Goal: Navigation & Orientation: Find specific page/section

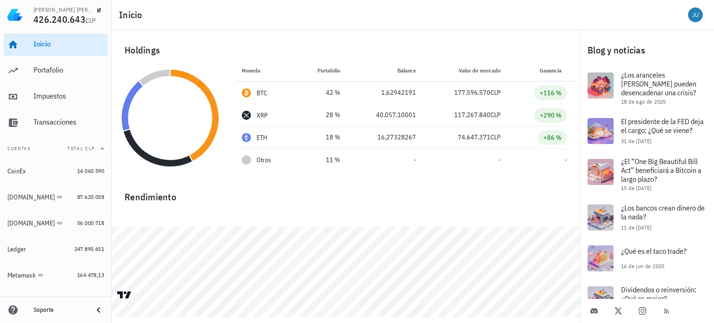
click at [447, 19] on div "Inicio" at bounding box center [413, 15] width 603 height 30
click at [449, 20] on div "Inicio" at bounding box center [413, 15] width 603 height 30
click at [65, 69] on div "Portafolio" at bounding box center [68, 70] width 71 height 9
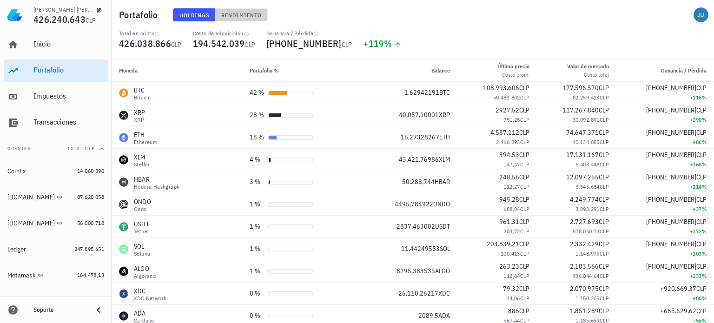
click at [244, 17] on span "Rendimiento" at bounding box center [241, 15] width 41 height 7
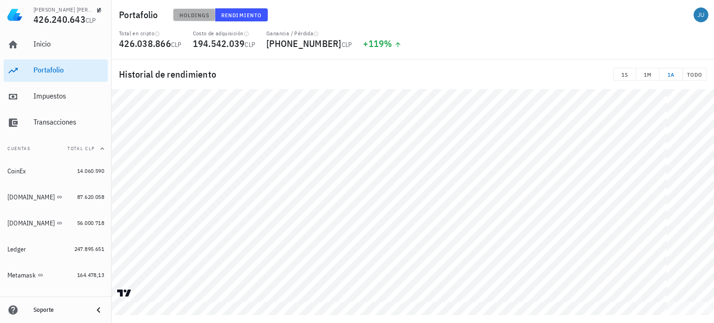
click at [199, 16] on span "Holdings" at bounding box center [194, 15] width 31 height 7
